Goal: Information Seeking & Learning: Check status

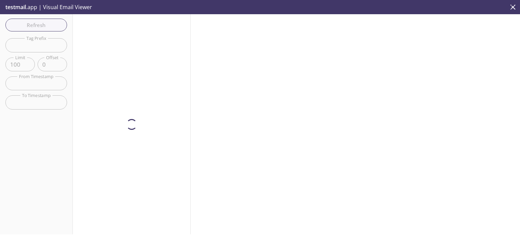
scroll to position [51, 0]
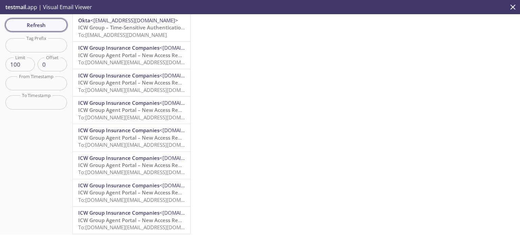
click at [37, 26] on span "Refresh" at bounding box center [36, 25] width 51 height 9
click at [513, 8] on icon "close" at bounding box center [513, 7] width 9 height 9
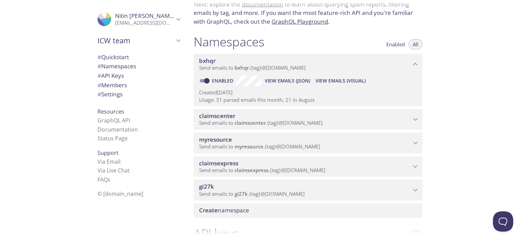
click at [251, 139] on span "myresource" at bounding box center [305, 139] width 212 height 7
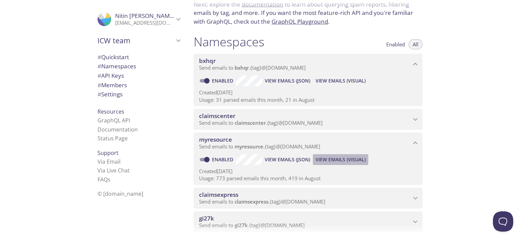
click at [336, 158] on span "View Emails (Visual)" at bounding box center [341, 160] width 50 height 8
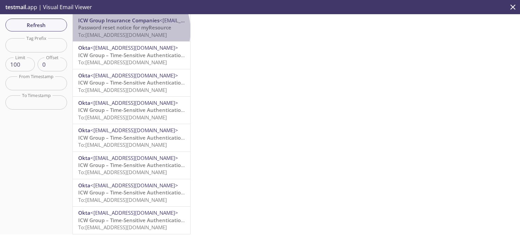
click at [130, 30] on span "Password reset notice for myResource" at bounding box center [124, 27] width 93 height 7
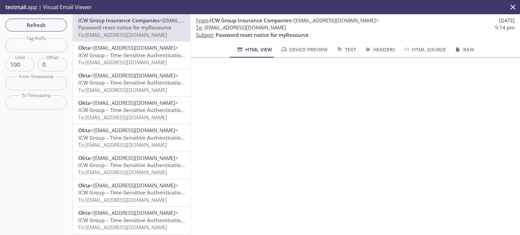
drag, startPoint x: 318, startPoint y: 25, endPoint x: 206, endPoint y: 29, distance: 112.6
click at [206, 29] on span "To : [EMAIL_ADDRESS][DOMAIN_NAME] 5:14 pm" at bounding box center [355, 27] width 319 height 7
copy span "[EMAIL_ADDRESS][DOMAIN_NAME]"
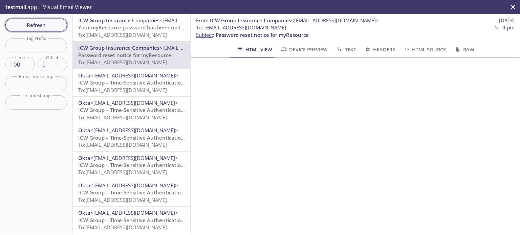
drag, startPoint x: 31, startPoint y: 25, endPoint x: 71, endPoint y: 34, distance: 41.3
click at [31, 25] on span "Refresh" at bounding box center [36, 25] width 51 height 9
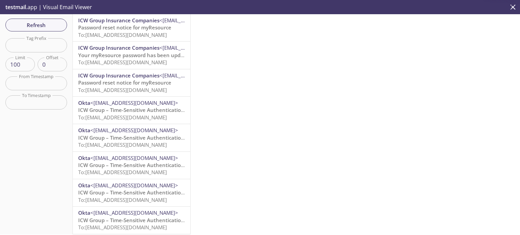
click at [136, 32] on span "To: [EMAIL_ADDRESS][DOMAIN_NAME]" at bounding box center [122, 35] width 89 height 7
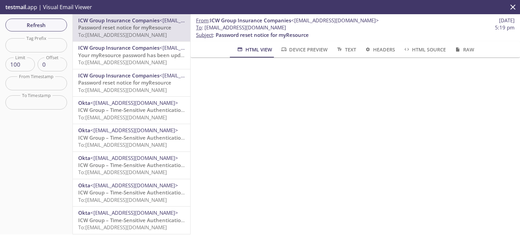
click at [42, 22] on span "Refresh" at bounding box center [36, 25] width 51 height 9
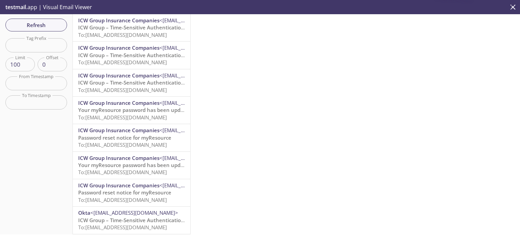
click at [131, 34] on span "To: [EMAIL_ADDRESS][DOMAIN_NAME]" at bounding box center [122, 35] width 89 height 7
